Goal: Find specific page/section: Find specific page/section

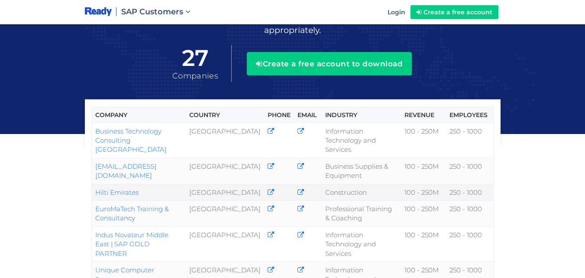
scroll to position [65, 0]
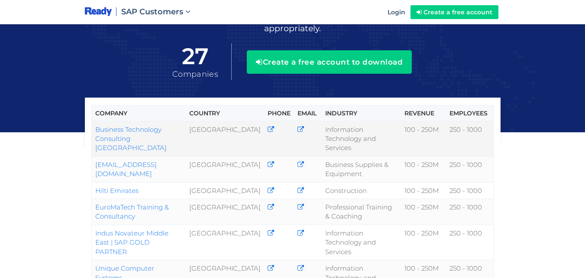
click at [148, 125] on link "Business Technology Consulting [GEOGRAPHIC_DATA]" at bounding box center [130, 138] width 71 height 27
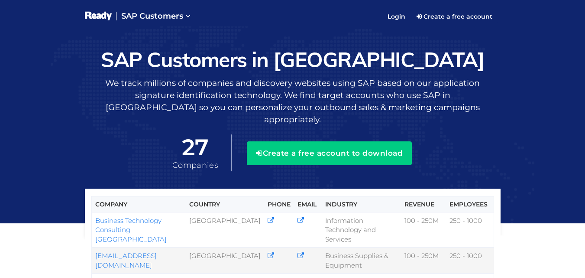
scroll to position [90, 0]
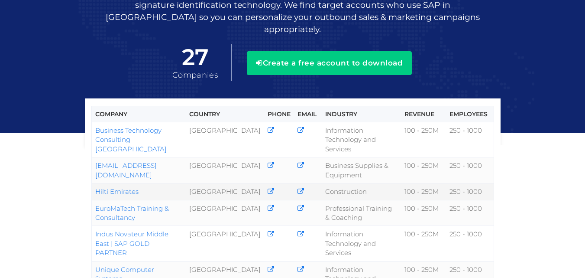
drag, startPoint x: 142, startPoint y: 181, endPoint x: 95, endPoint y: 180, distance: 47.6
click at [95, 183] on td "Hilti Emirates" at bounding box center [138, 191] width 94 height 16
copy link "Hilti Emirates"
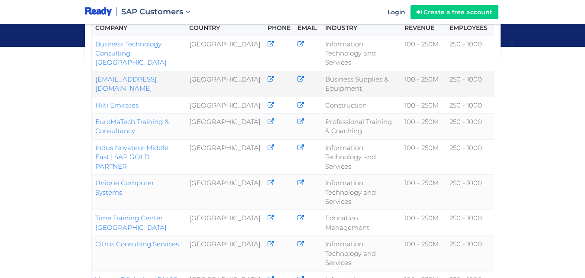
scroll to position [150, 0]
